Goal: Information Seeking & Learning: Understand process/instructions

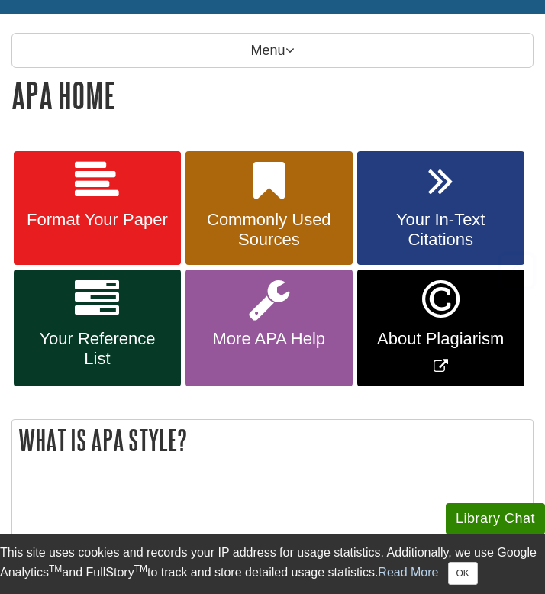
scroll to position [204, 0]
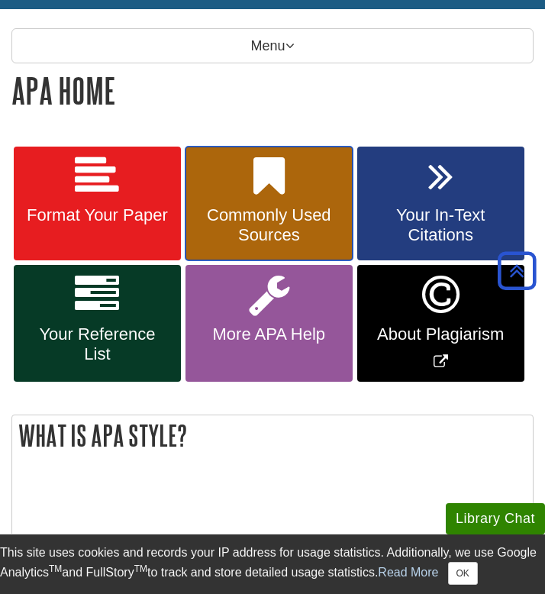
click at [282, 214] on span "Commonly Used Sources" at bounding box center [269, 225] width 144 height 40
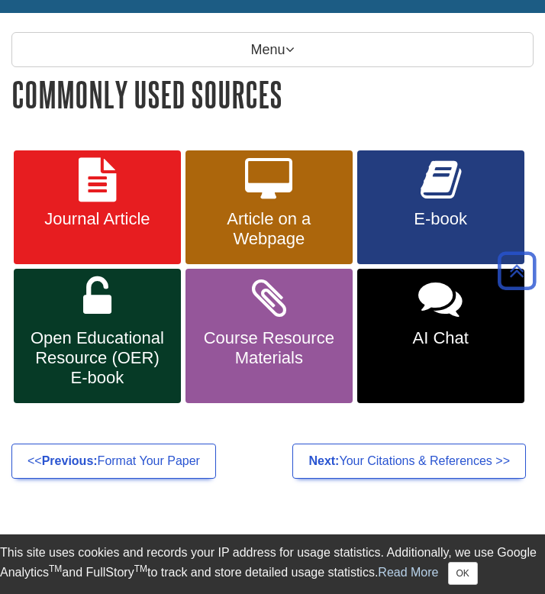
scroll to position [205, 0]
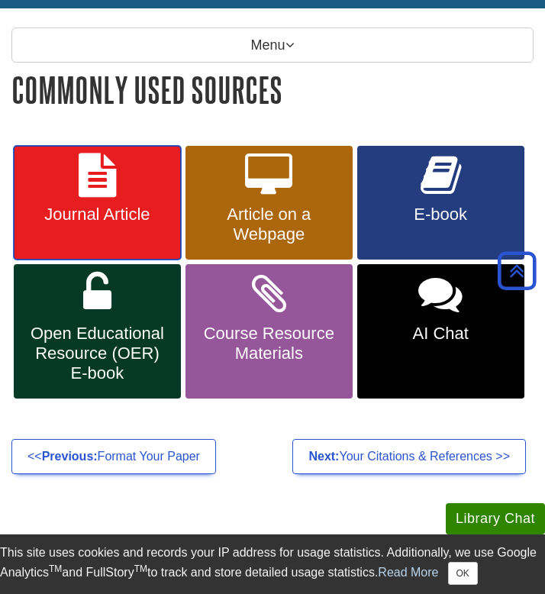
click at [108, 173] on icon at bounding box center [97, 176] width 37 height 44
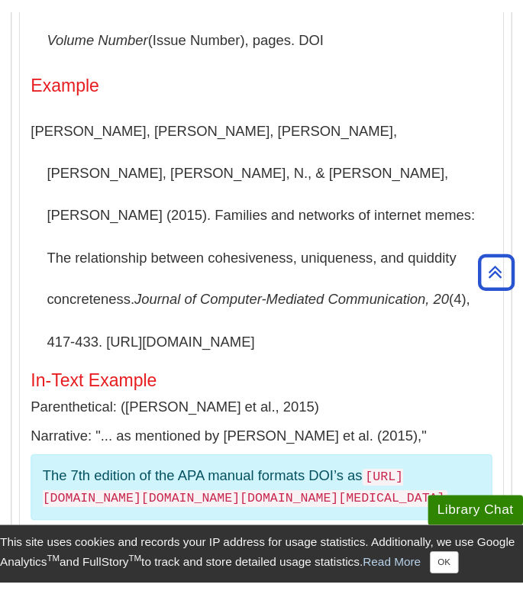
scroll to position [591, 0]
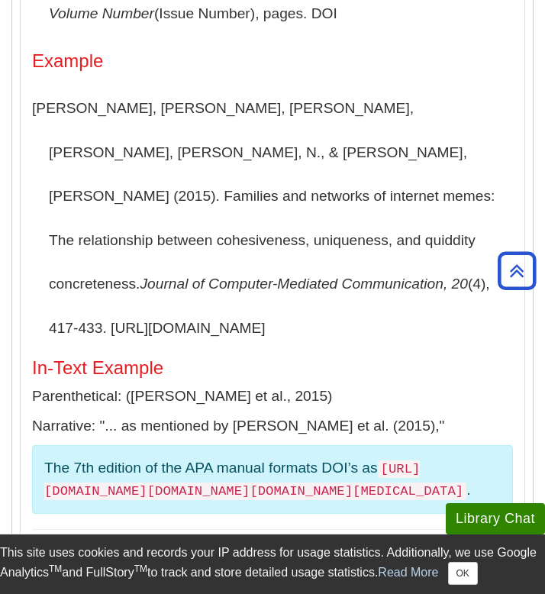
click at [21, 257] on div "Article Includes DOI Format Author’s Last Name, First Initial(s). (Date). Artic…" at bounding box center [273, 201] width 504 height 709
